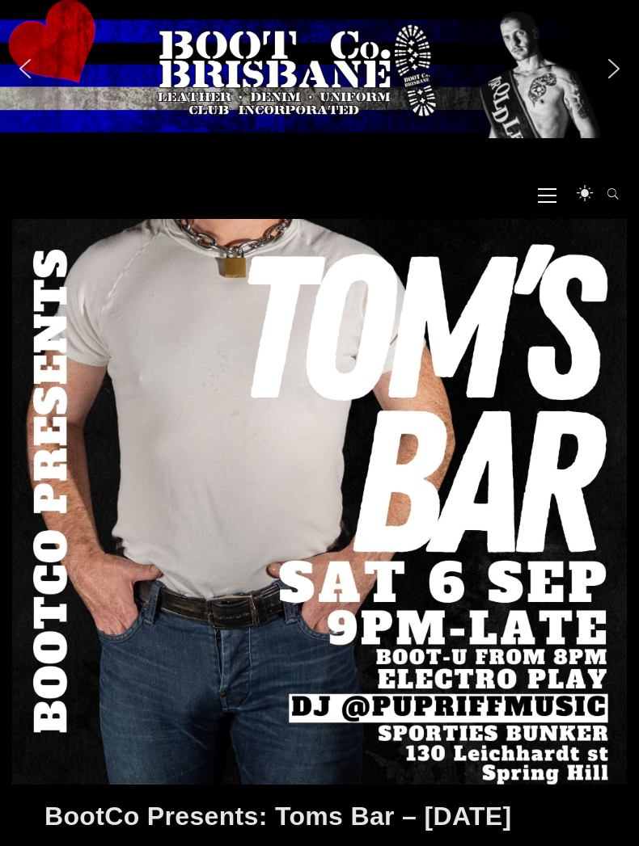
click at [543, 195] on icon at bounding box center [547, 196] width 19 height 2
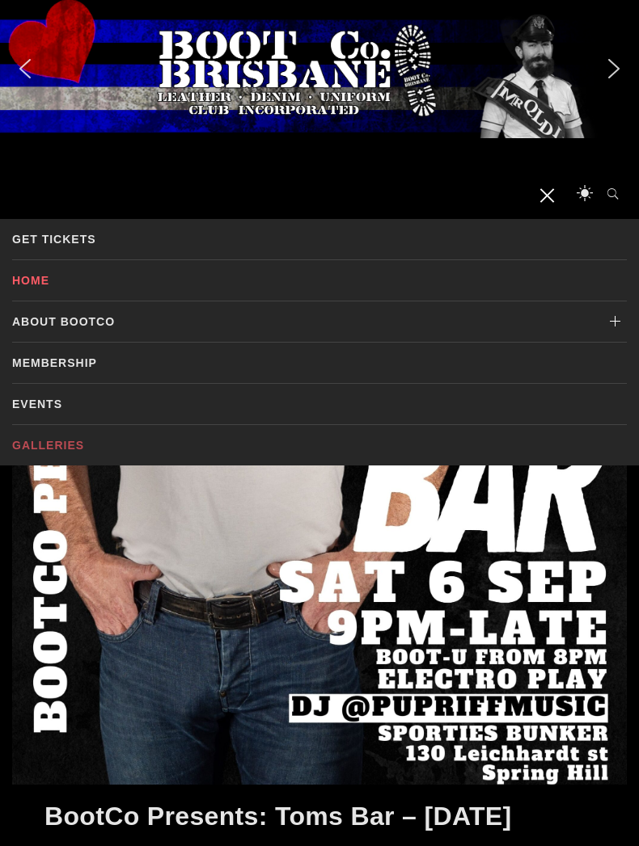
click at [48, 449] on link "Galleries" at bounding box center [319, 445] width 614 height 40
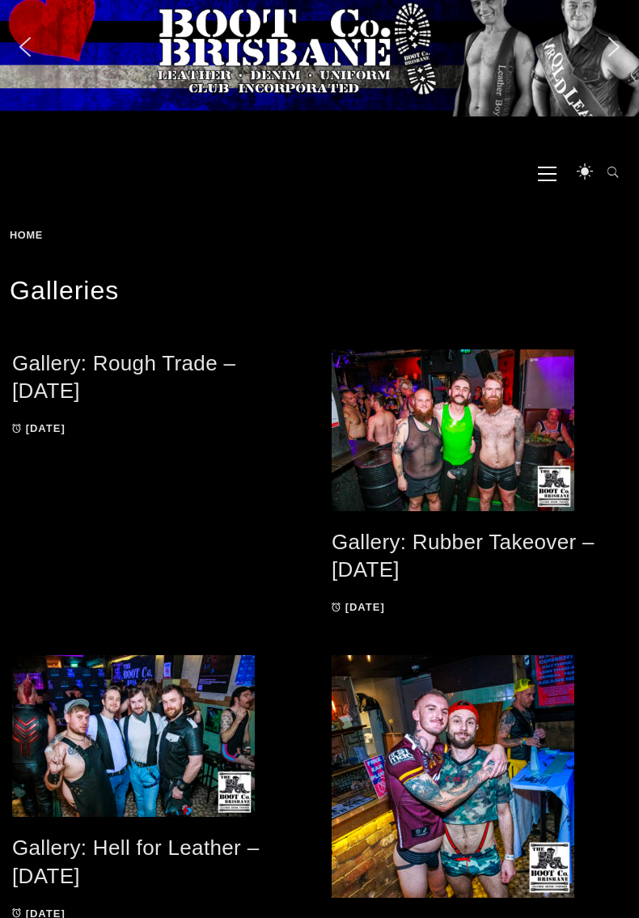
scroll to position [184, 0]
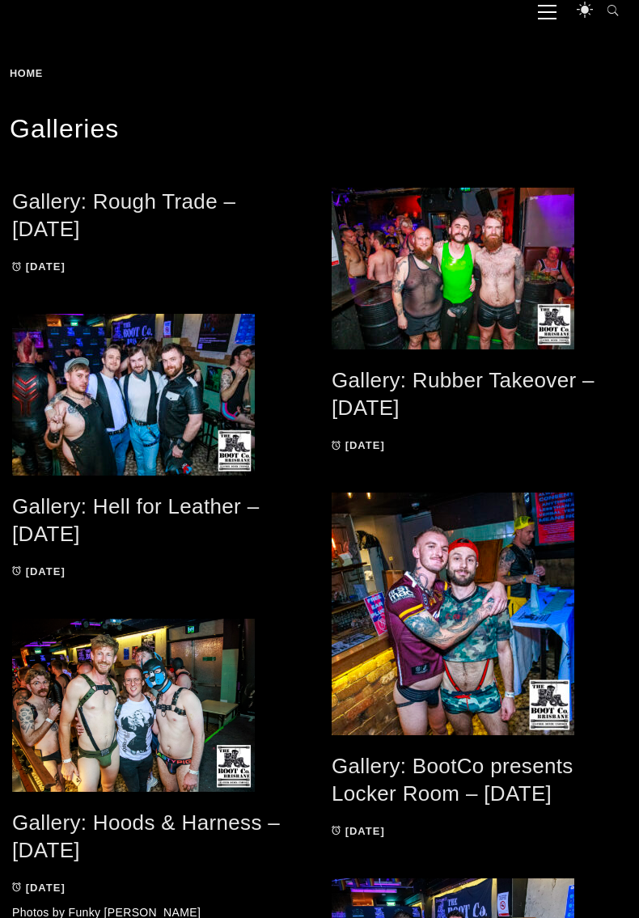
click at [369, 382] on link "Gallery: Rubber Takeover – [DATE]" at bounding box center [462, 394] width 263 height 53
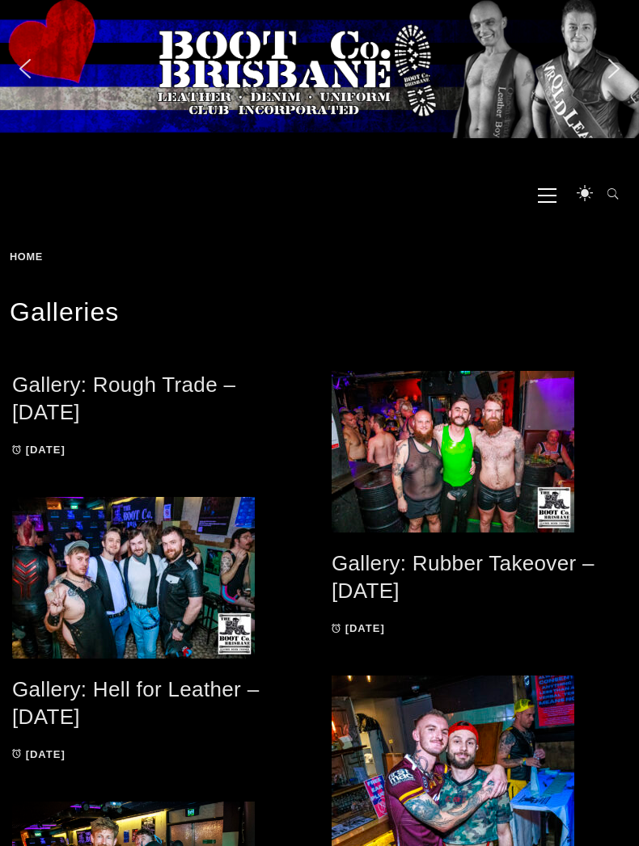
scroll to position [219, 0]
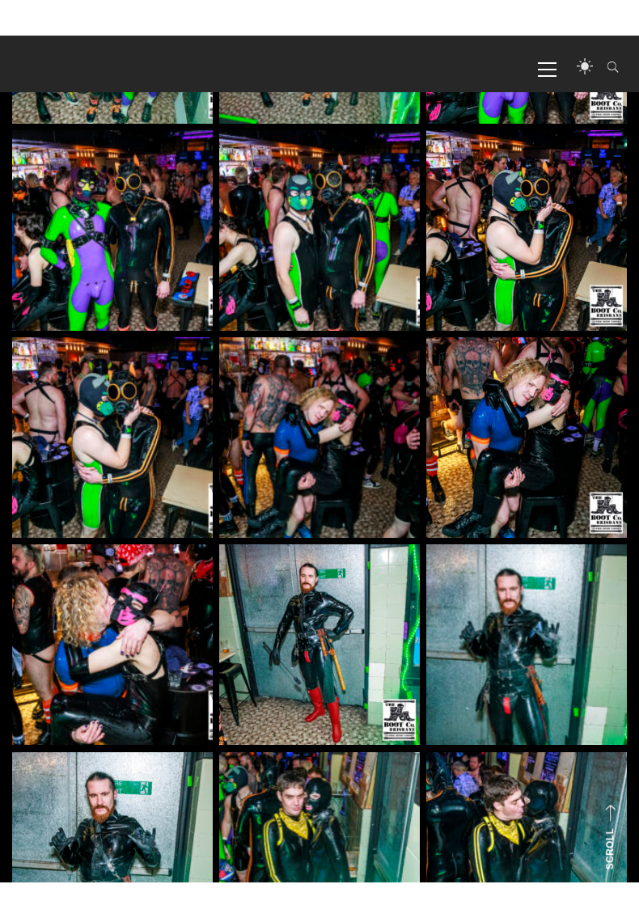
scroll to position [1139, 0]
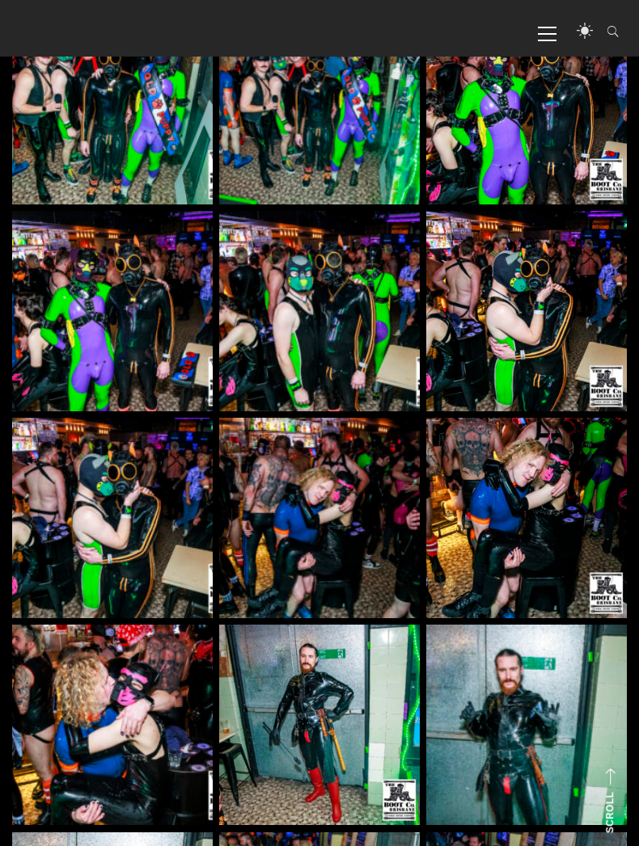
click at [271, 128] on img at bounding box center [319, 104] width 200 height 200
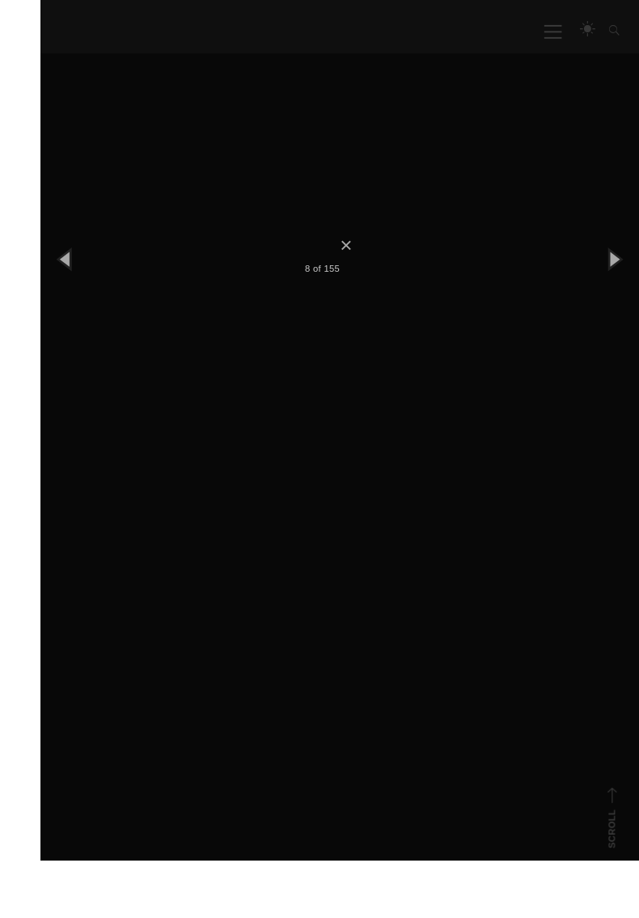
scroll to position [1375, 0]
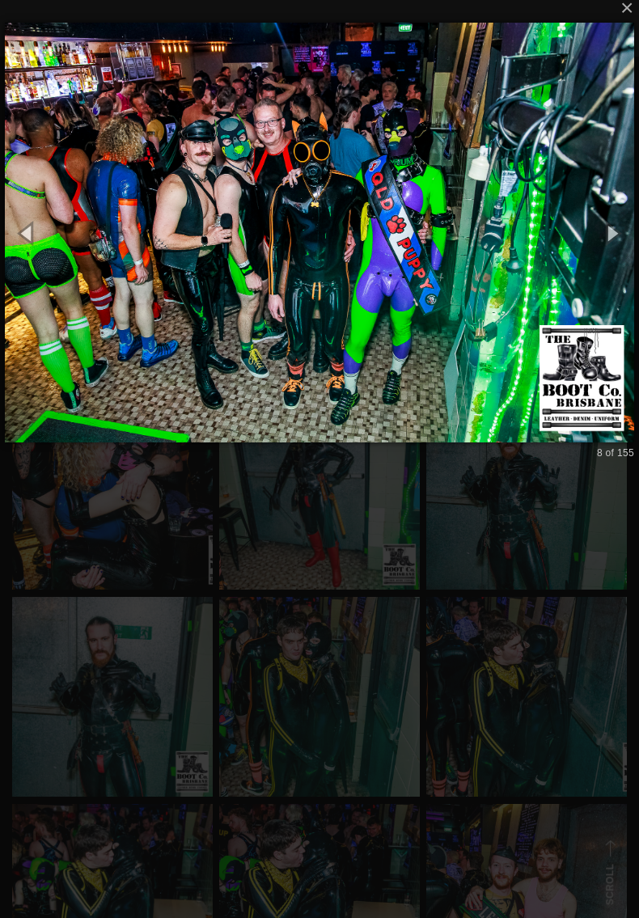
click at [120, 524] on div "× 8 of 155 Loading..." at bounding box center [319, 232] width 639 height 937
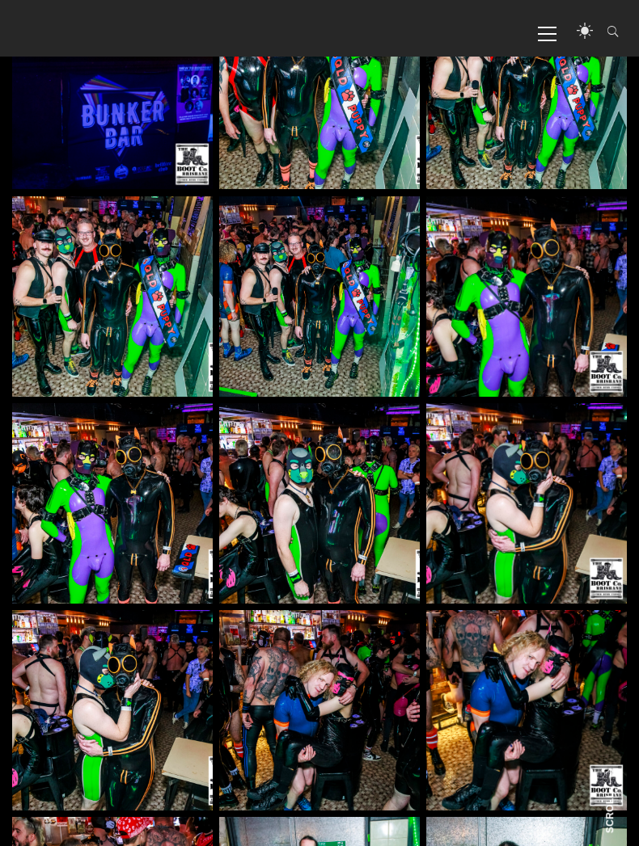
scroll to position [930, 0]
